Goal: Task Accomplishment & Management: Manage account settings

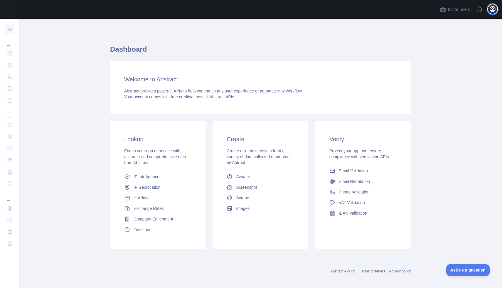
click at [494, 9] on icon "button" at bounding box center [492, 9] width 7 height 7
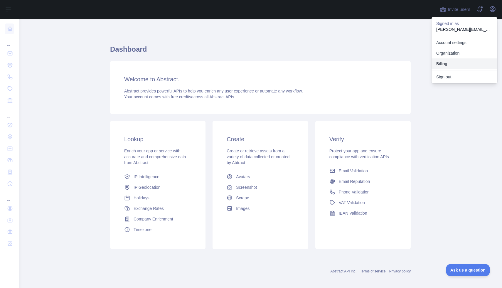
click at [443, 64] on button "Billing" at bounding box center [464, 63] width 66 height 11
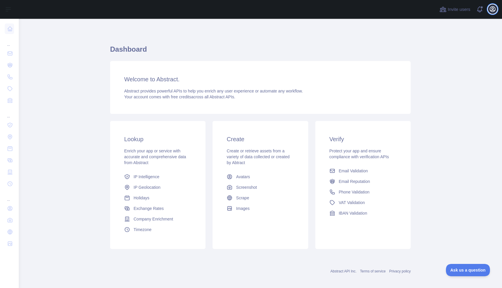
click at [492, 10] on icon "button" at bounding box center [492, 8] width 5 height 5
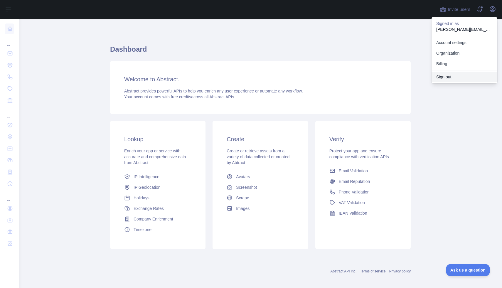
click at [442, 77] on button "Sign out" at bounding box center [464, 77] width 66 height 11
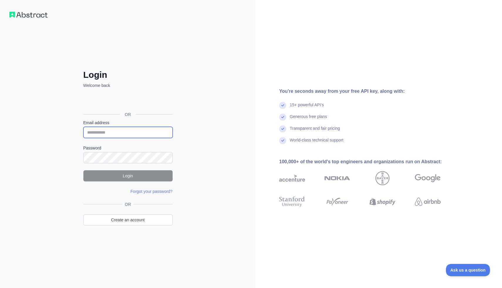
click at [106, 130] on input "Email address" at bounding box center [127, 132] width 89 height 11
type input "**********"
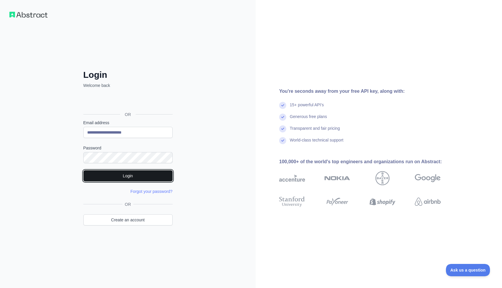
click at [116, 178] on button "Login" at bounding box center [127, 175] width 89 height 11
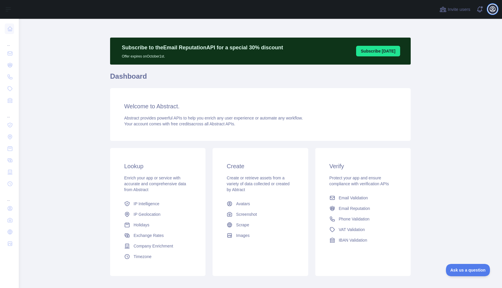
click at [493, 12] on icon "button" at bounding box center [492, 9] width 7 height 7
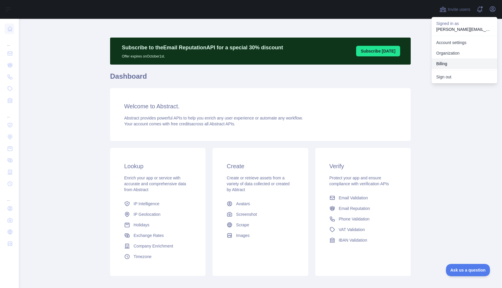
click at [440, 65] on button "Billing" at bounding box center [464, 63] width 66 height 11
